Goal: Navigation & Orientation: Find specific page/section

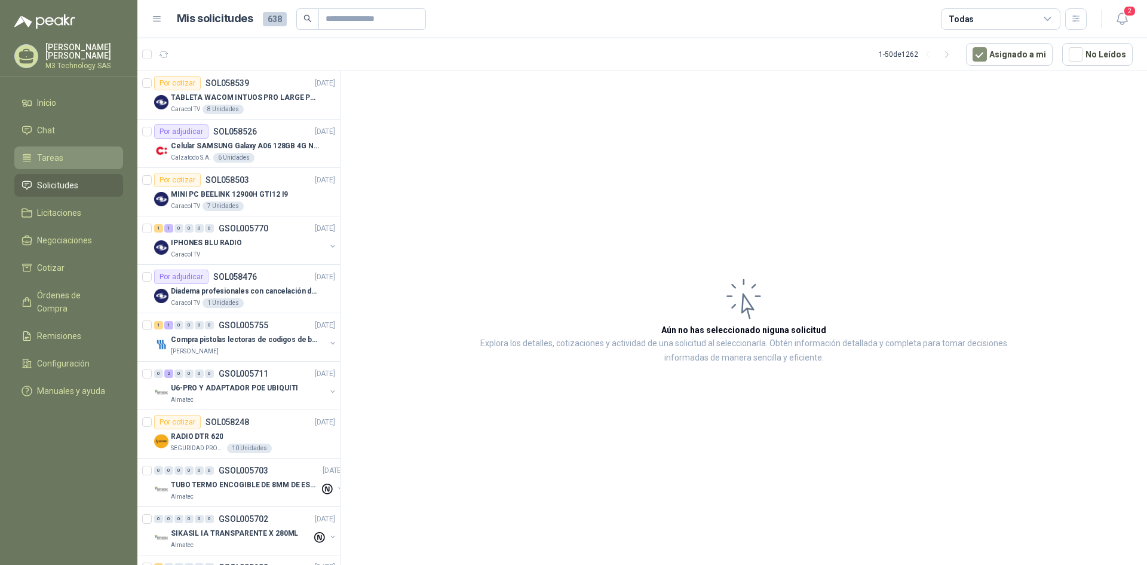
click at [59, 158] on span "Tareas" at bounding box center [50, 157] width 26 height 13
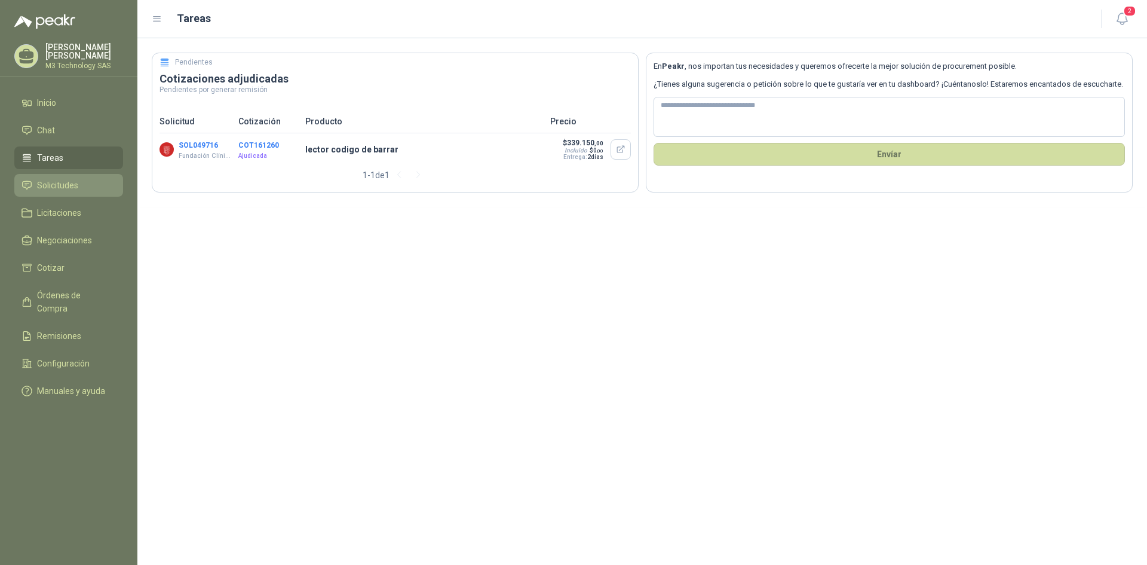
click at [59, 180] on span "Solicitudes" at bounding box center [57, 185] width 41 height 13
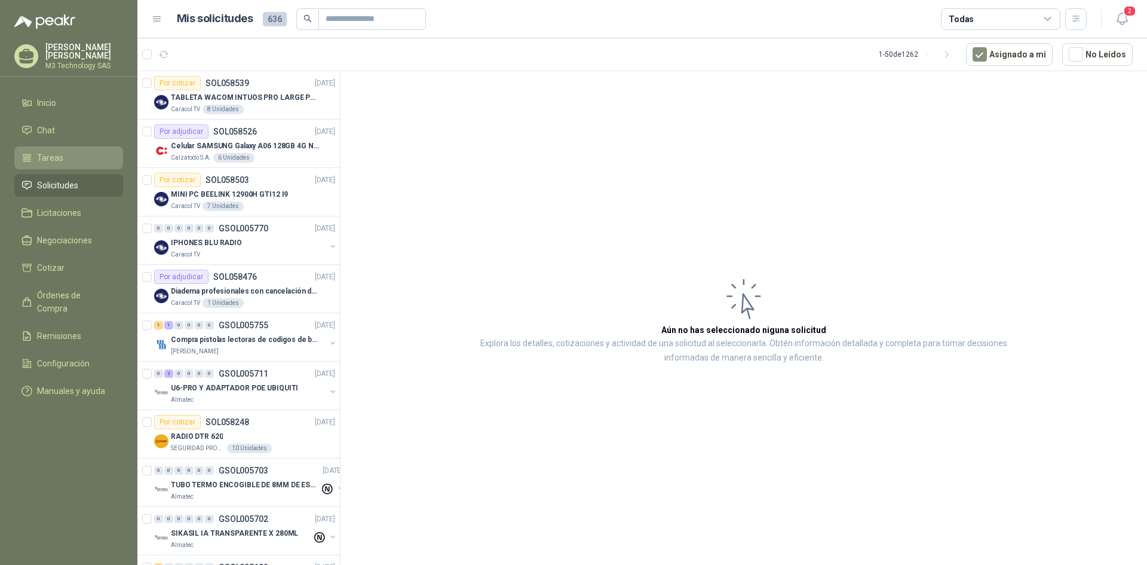
click at [62, 153] on li "Tareas" at bounding box center [69, 157] width 94 height 13
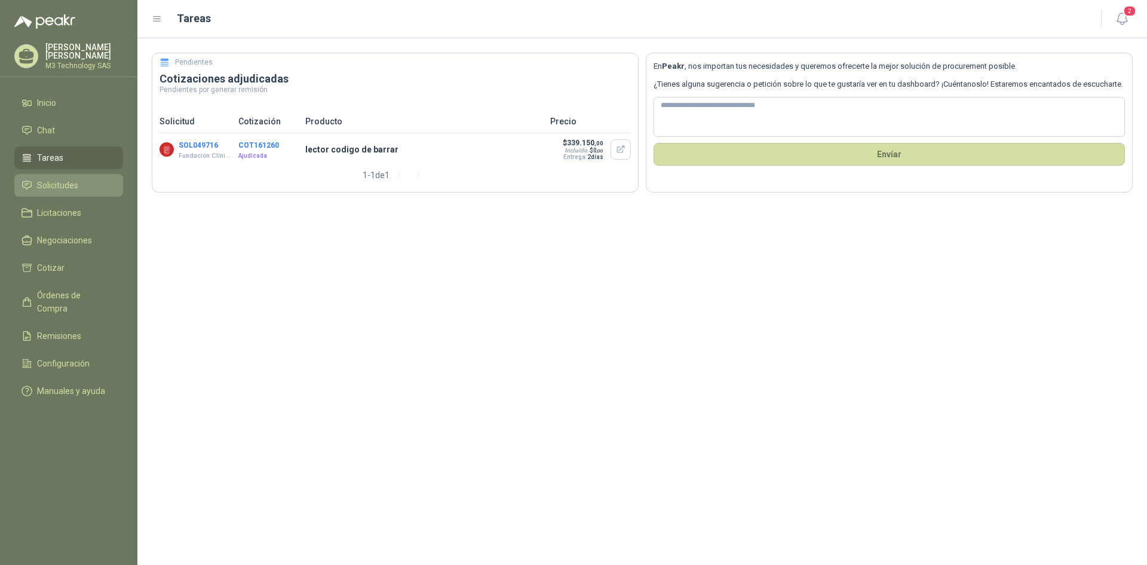
click at [63, 183] on span "Solicitudes" at bounding box center [57, 185] width 41 height 13
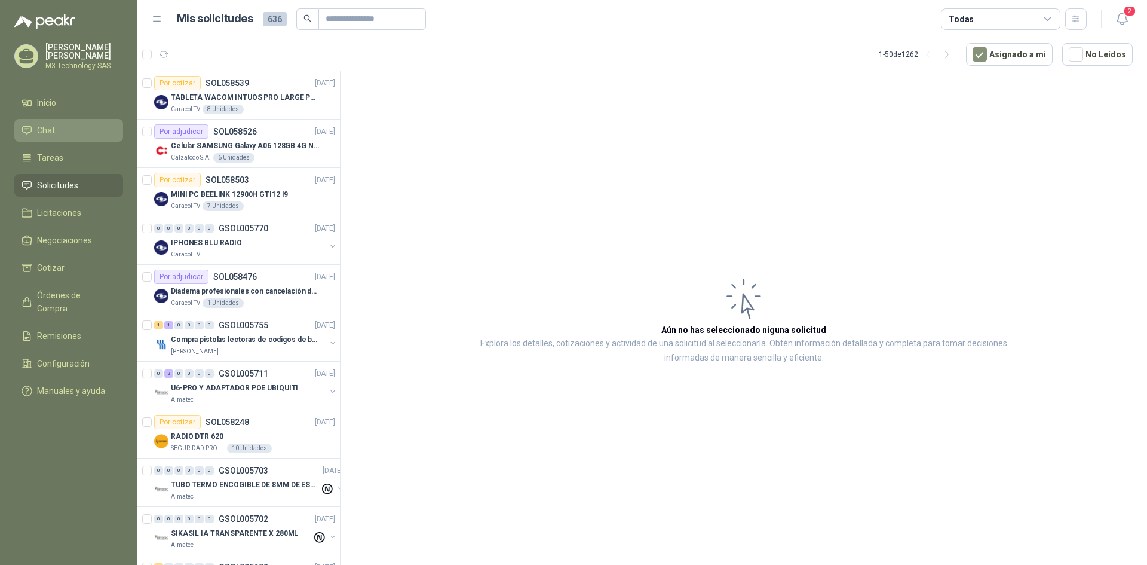
click at [57, 130] on li "Chat" at bounding box center [69, 130] width 94 height 13
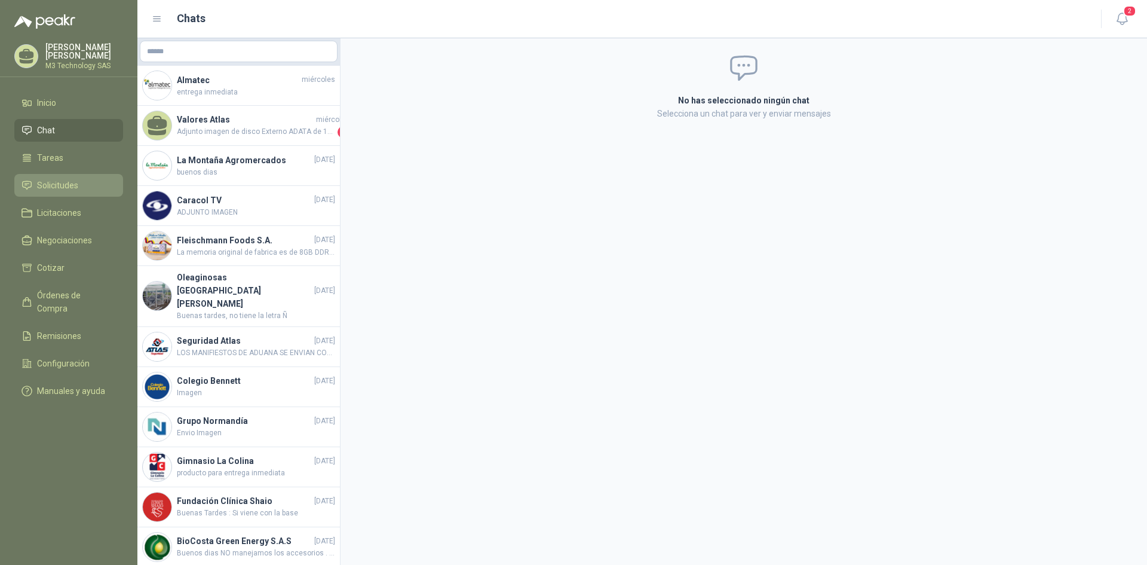
click at [70, 185] on span "Solicitudes" at bounding box center [57, 185] width 41 height 13
